Goal: Information Seeking & Learning: Learn about a topic

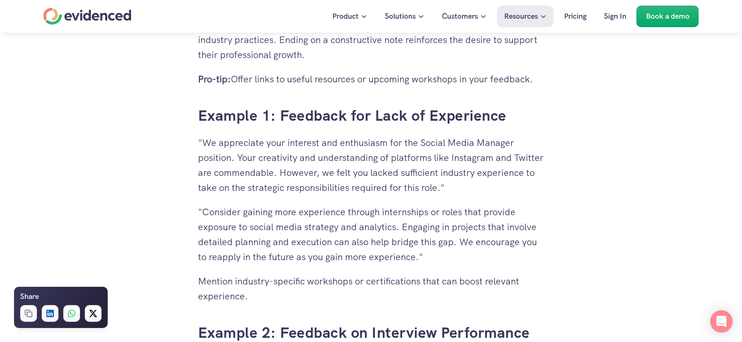
scroll to position [2105, 0]
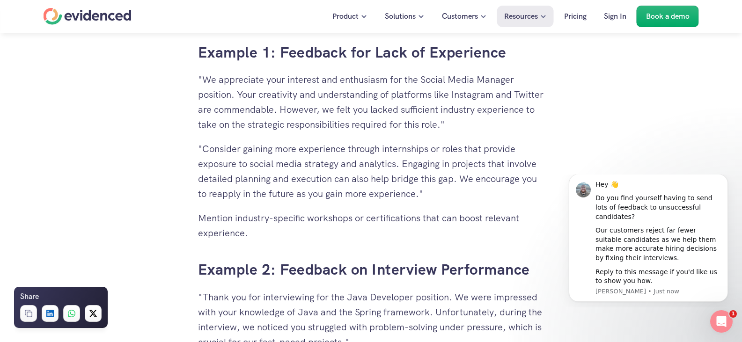
scroll to position [0, 0]
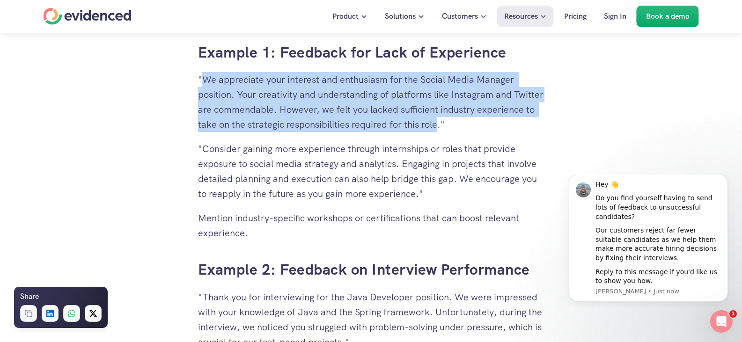
drag, startPoint x: 203, startPoint y: 80, endPoint x: 499, endPoint y: 121, distance: 298.5
click at [499, 121] on p ""We appreciate your interest and enthusiasm for the Social Media Manager positi…" at bounding box center [371, 102] width 346 height 60
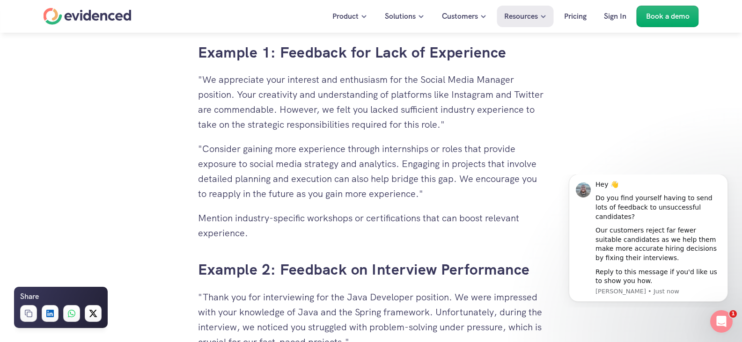
click at [410, 158] on p ""Consider gaining more experience through internships or roles that provide exp…" at bounding box center [371, 171] width 346 height 60
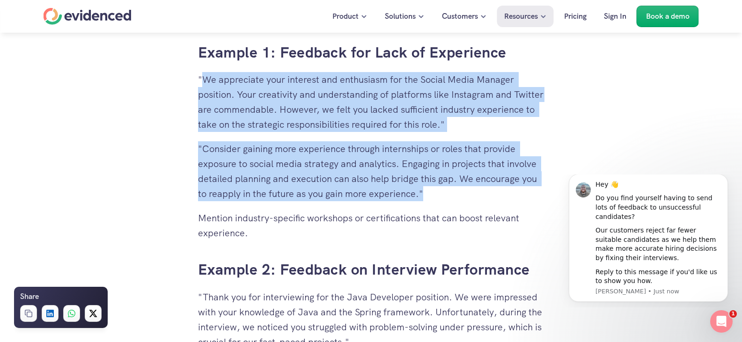
drag, startPoint x: 204, startPoint y: 79, endPoint x: 439, endPoint y: 198, distance: 264.5
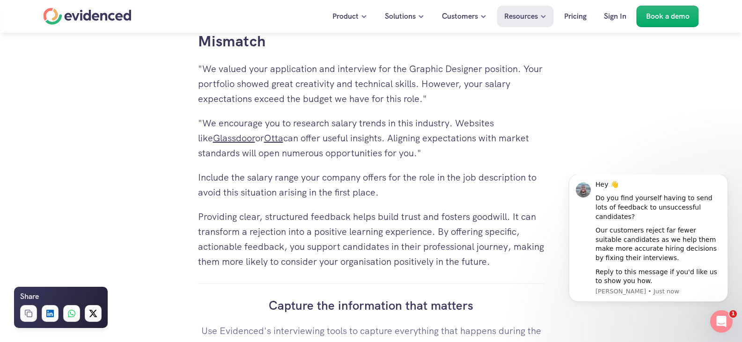
scroll to position [3602, 0]
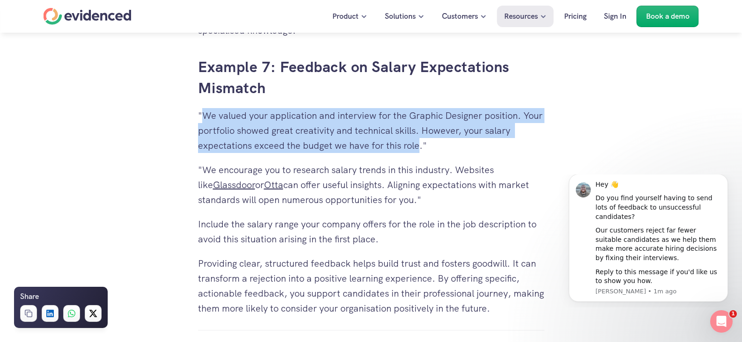
drag, startPoint x: 203, startPoint y: 117, endPoint x: 420, endPoint y: 148, distance: 219.2
click at [420, 148] on p ""We valued your application and interview for the Graphic Designer position. Yo…" at bounding box center [371, 130] width 346 height 45
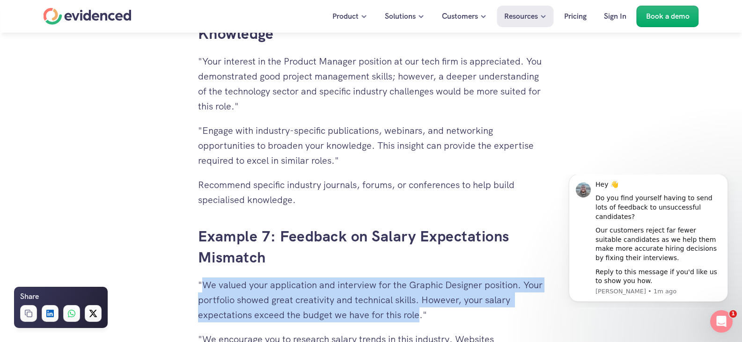
scroll to position [3415, 0]
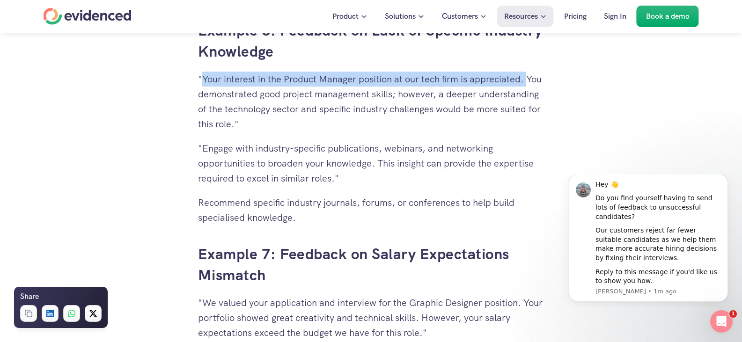
drag, startPoint x: 203, startPoint y: 78, endPoint x: 527, endPoint y: 80, distance: 323.8
click at [527, 80] on p ""Your interest in the Product Manager position at our tech firm is appreciated.…" at bounding box center [371, 102] width 346 height 60
copy p "Your interest in the Product Manager position at our tech firm is appreciated."
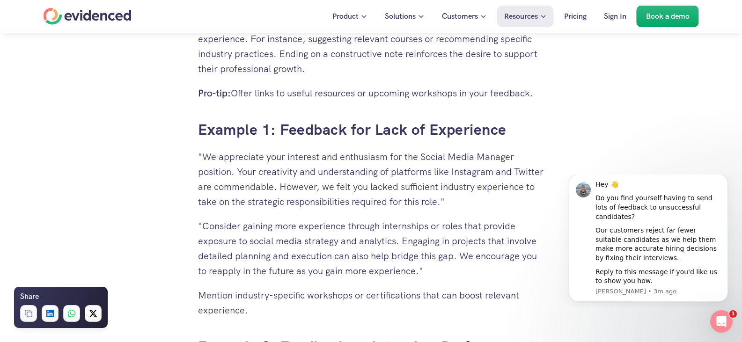
scroll to position [2012, 0]
